Goal: Task Accomplishment & Management: Manage account settings

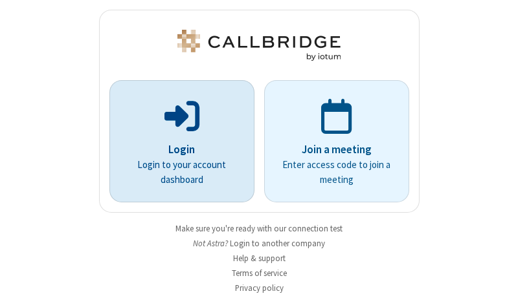
click at [177, 149] on p "Login" at bounding box center [181, 150] width 109 height 17
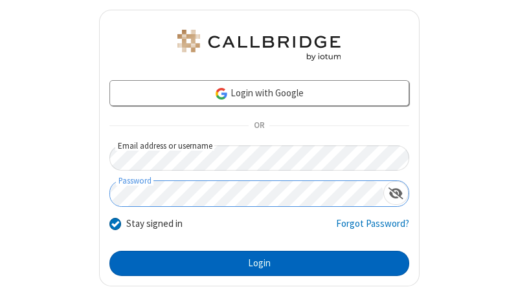
click at [254, 263] on button "Login" at bounding box center [259, 264] width 300 height 26
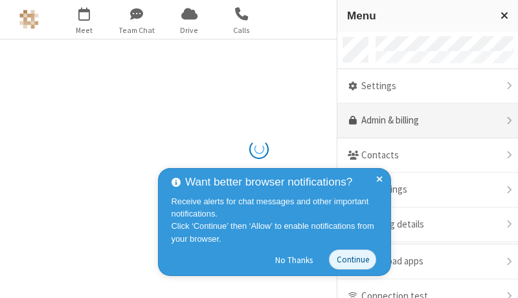
click at [422, 121] on link "Admin & billing" at bounding box center [427, 121] width 181 height 35
